Goal: Transaction & Acquisition: Download file/media

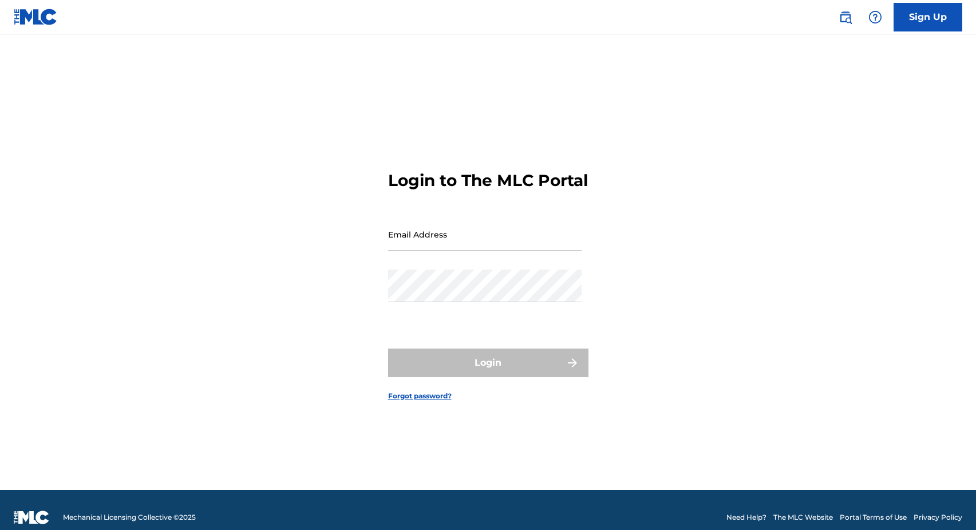
click at [452, 250] on input "Email Address" at bounding box center [485, 234] width 194 height 33
type input "[PERSON_NAME][DOMAIN_NAME][EMAIL_ADDRESS][DOMAIN_NAME]"
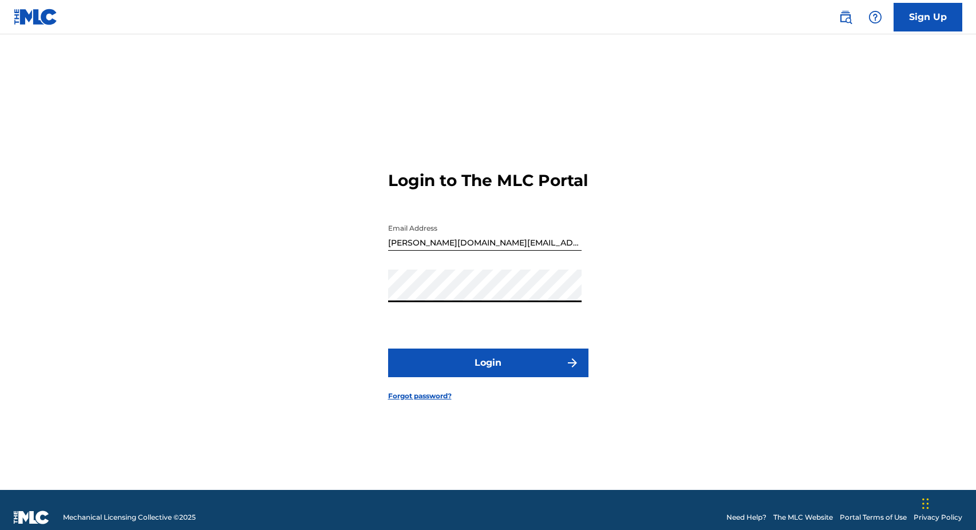
click at [502, 377] on button "Login" at bounding box center [488, 363] width 200 height 29
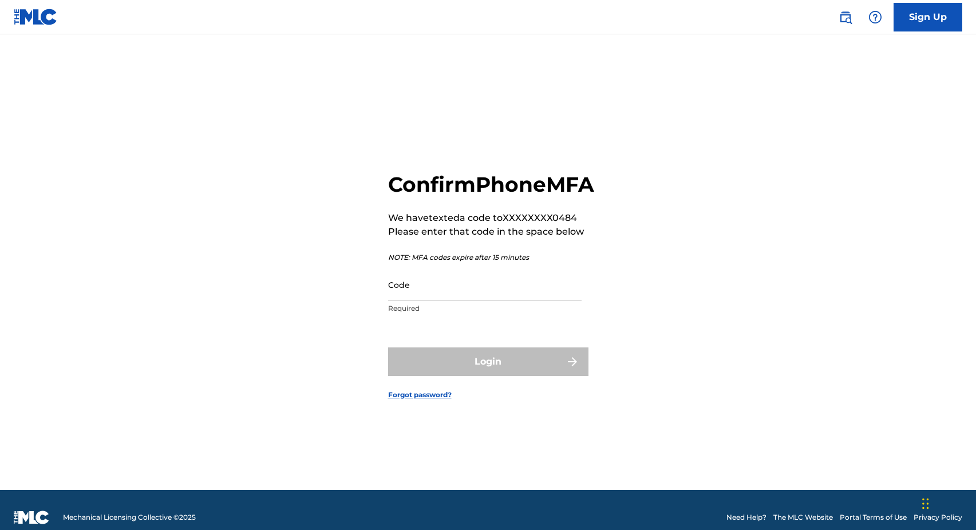
click at [468, 300] on input "Code" at bounding box center [485, 285] width 194 height 33
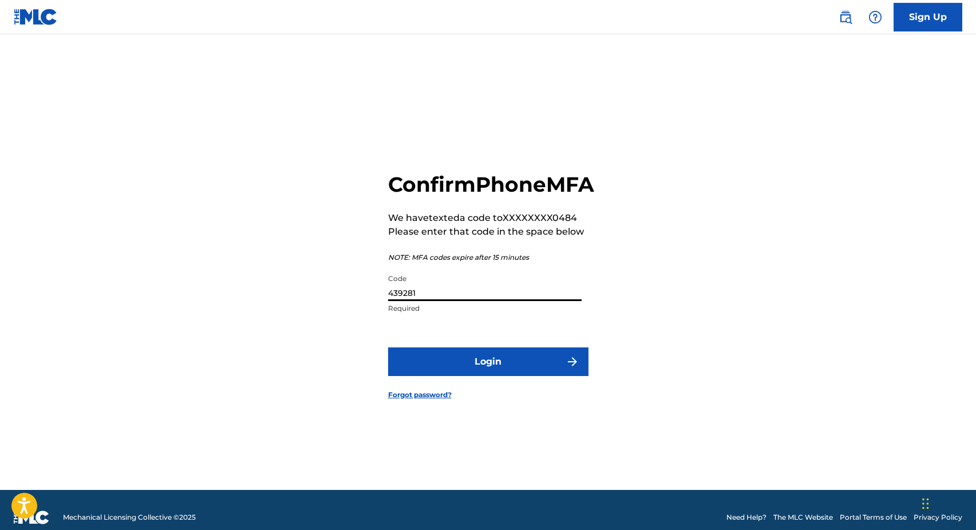
type input "439281"
click at [476, 375] on button "Login" at bounding box center [488, 362] width 200 height 29
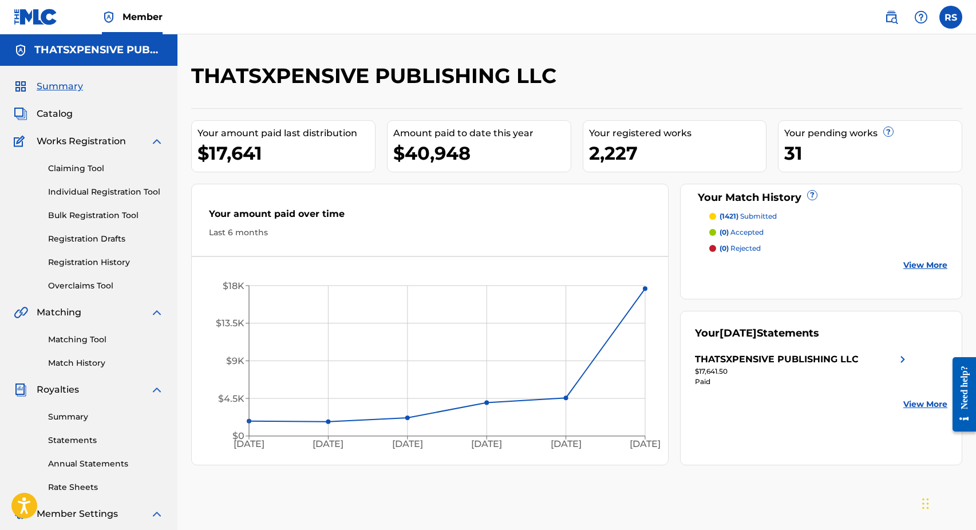
click at [761, 364] on div "THATSXPENSIVE PUBLISHING LLC" at bounding box center [777, 360] width 164 height 14
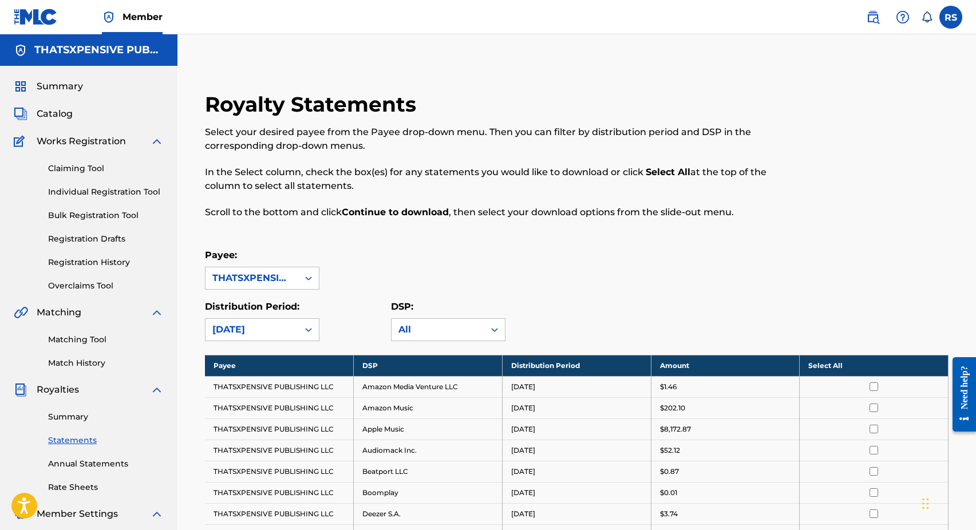
click at [893, 367] on th "Select All" at bounding box center [874, 365] width 149 height 21
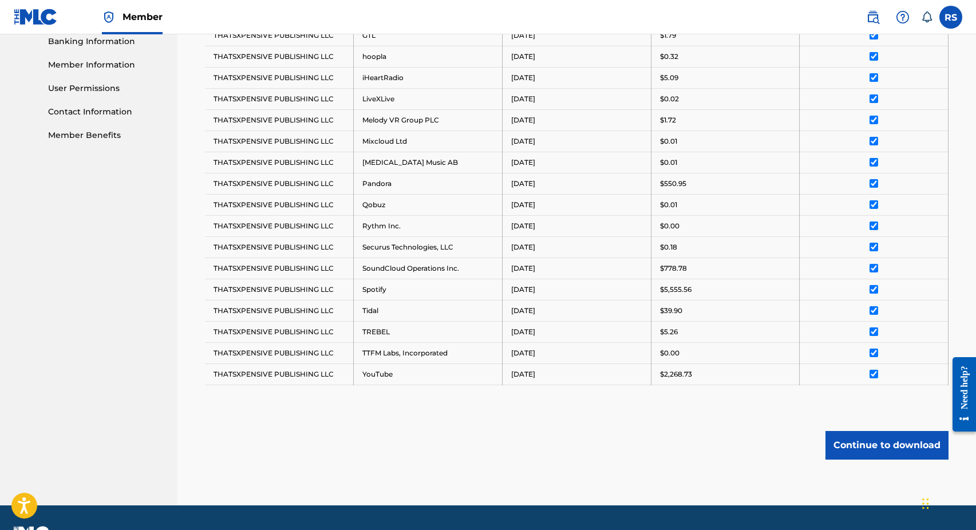
scroll to position [501, 0]
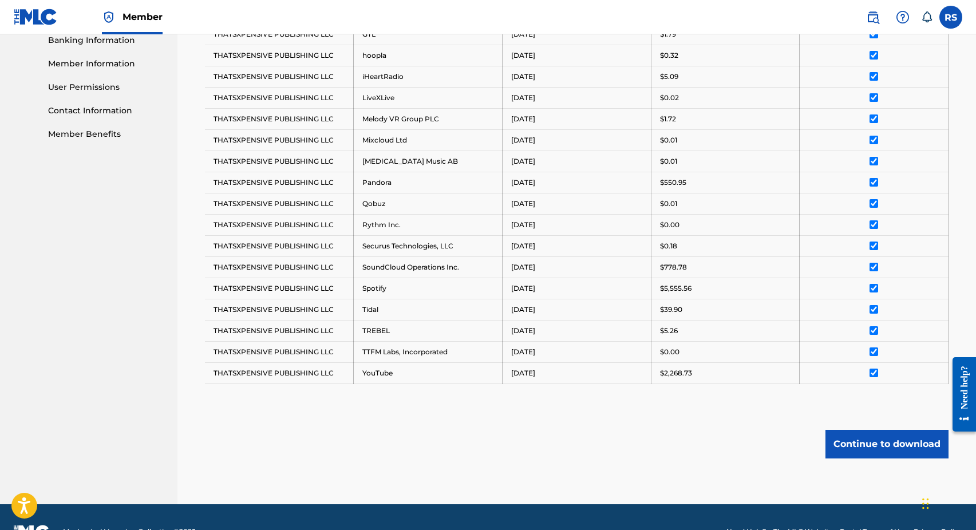
click at [889, 445] on button "Continue to download" at bounding box center [887, 444] width 123 height 29
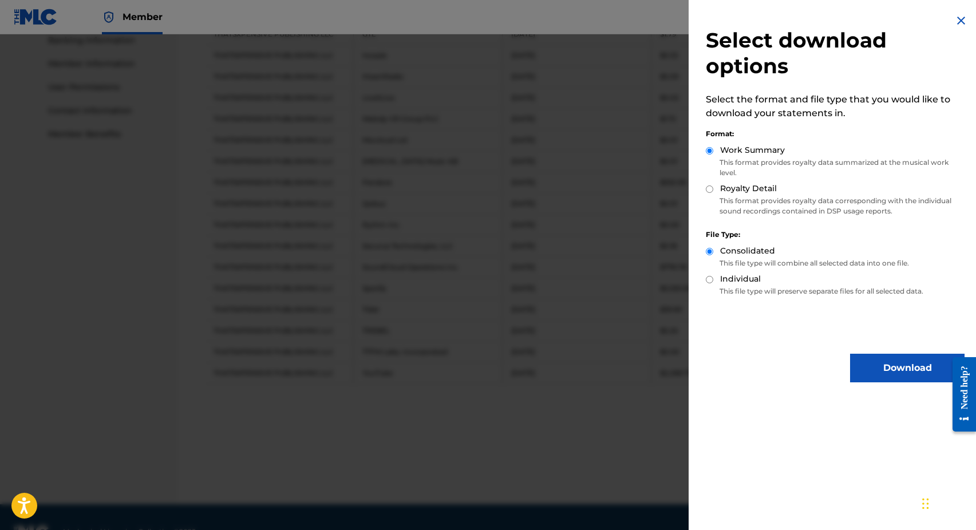
click at [876, 375] on button "Download" at bounding box center [907, 368] width 115 height 29
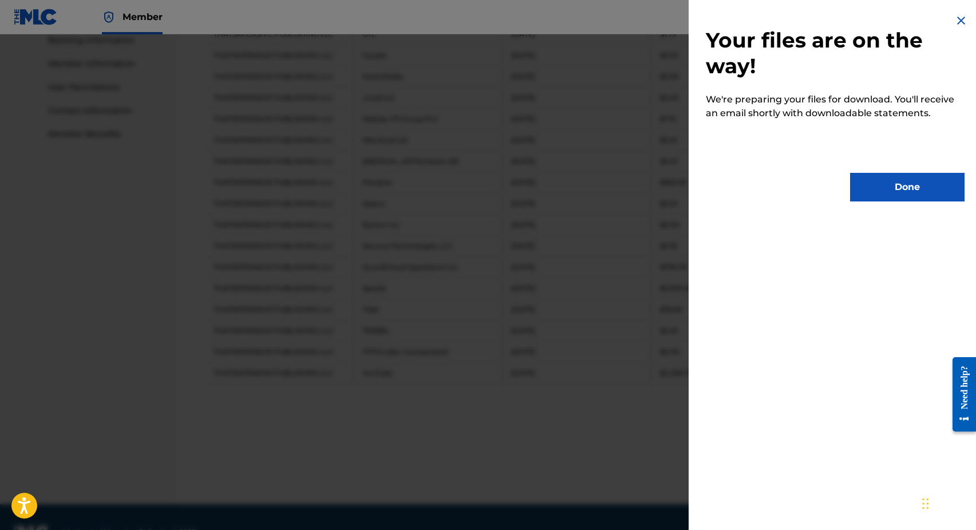
click at [906, 184] on button "Done" at bounding box center [907, 187] width 115 height 29
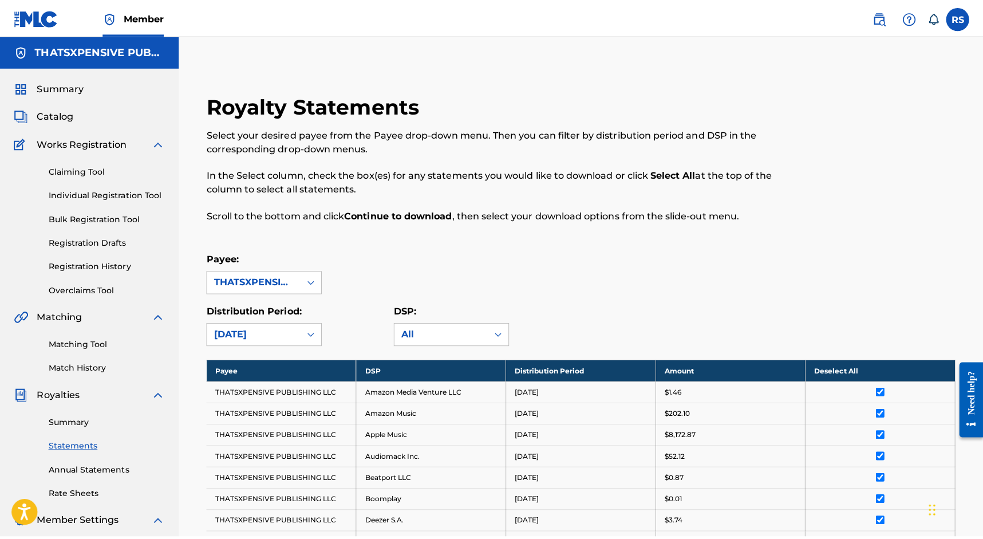
scroll to position [0, 0]
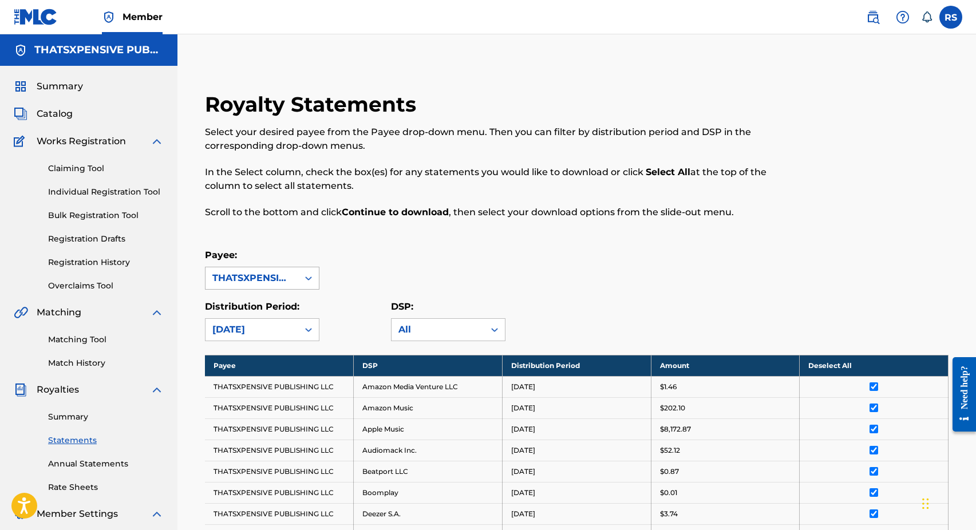
click at [319, 279] on div "THATSXPENSIVE PUBLISHING LLC" at bounding box center [262, 278] width 115 height 23
click at [312, 279] on icon at bounding box center [308, 278] width 11 height 11
